Goal: Find specific page/section: Find specific page/section

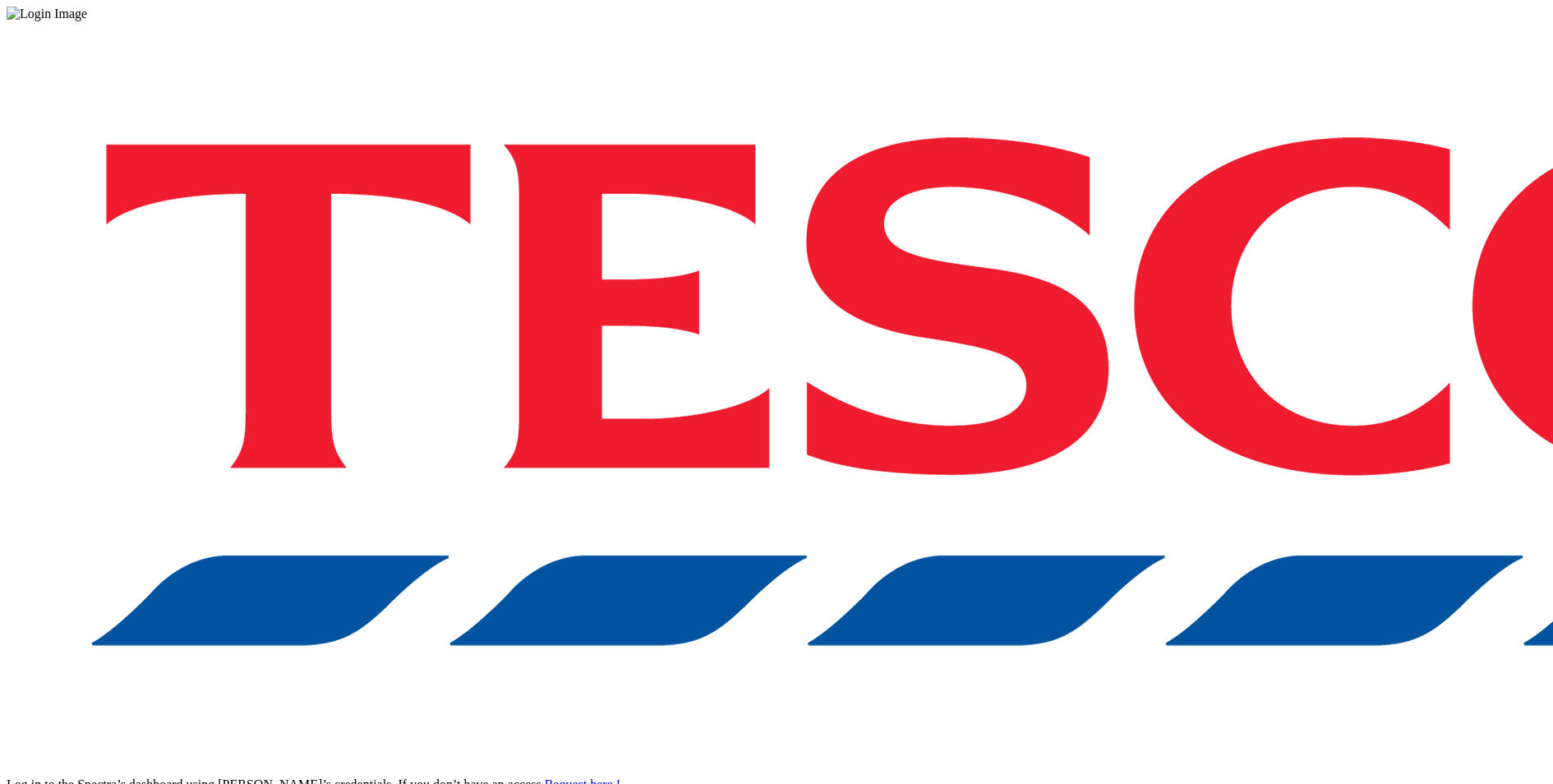
click at [1169, 419] on div "Log in to the Spectra’s dashboard using [PERSON_NAME]’s credentials. If you don…" at bounding box center [776, 430] width 1540 height 816
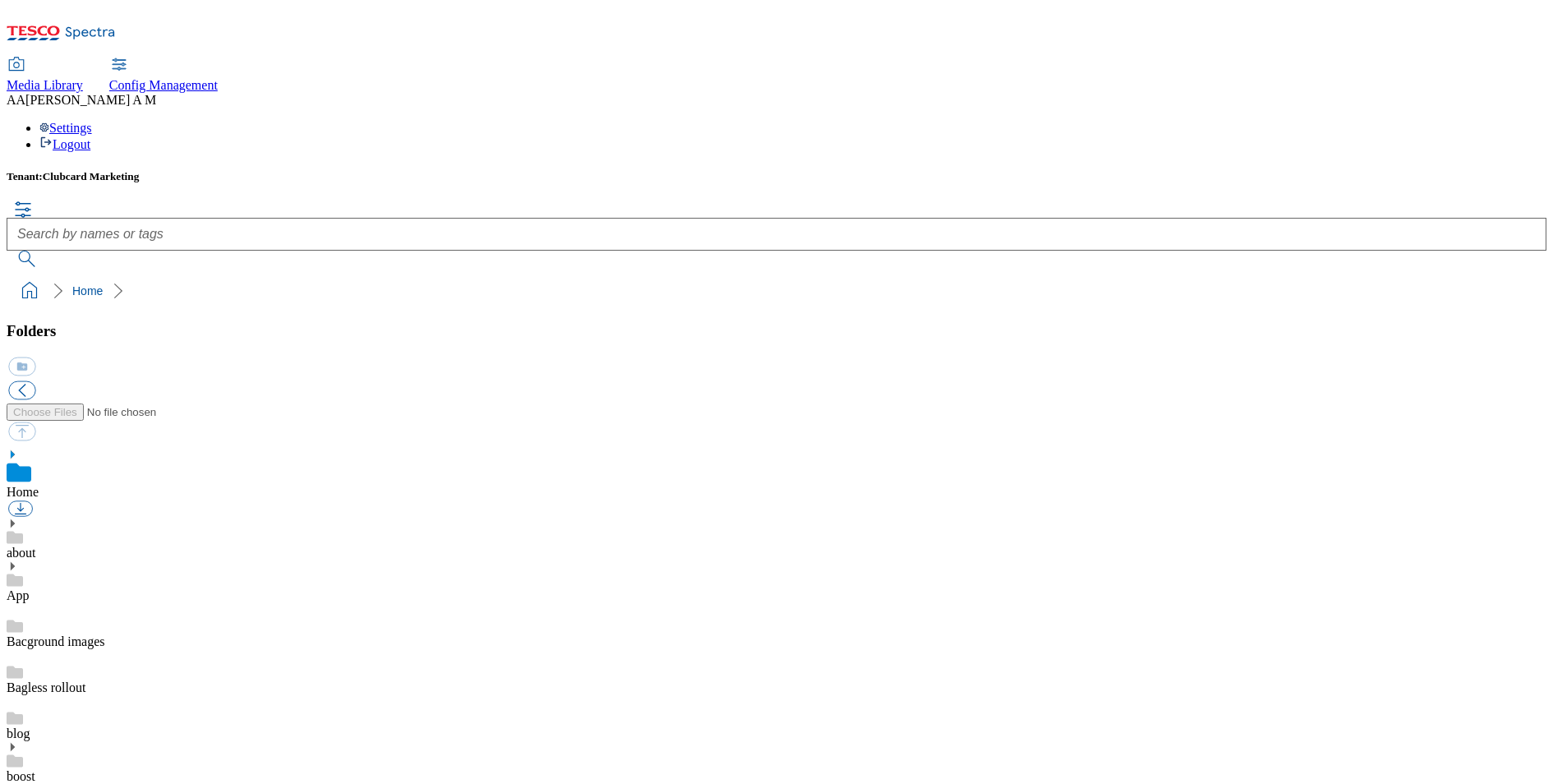
scroll to position [613, 0]
